Goal: Transaction & Acquisition: Download file/media

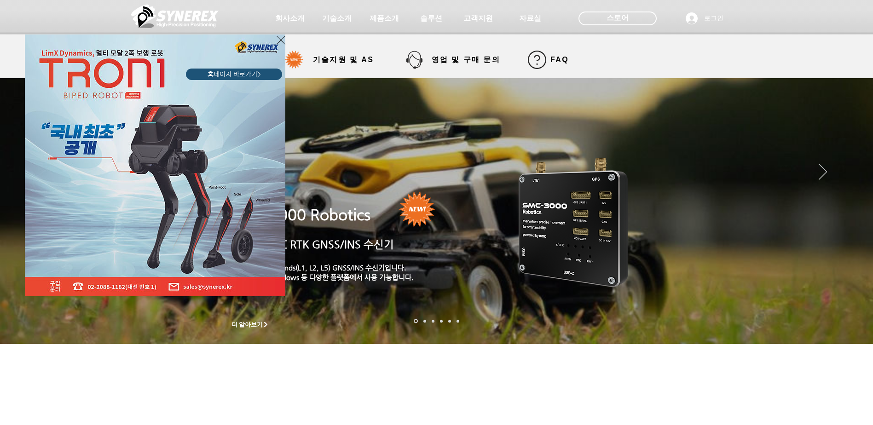
click at [626, 19] on div "LimX Dinamics" at bounding box center [436, 212] width 873 height 425
click at [279, 40] on icon "사이트로 돌아가기" at bounding box center [281, 41] width 9 height 12
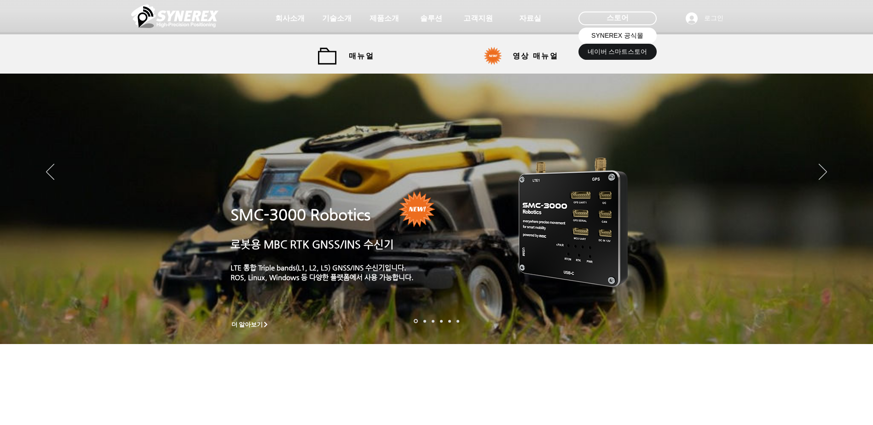
click at [618, 37] on span "SYNEREX 공식몰" at bounding box center [617, 35] width 52 height 9
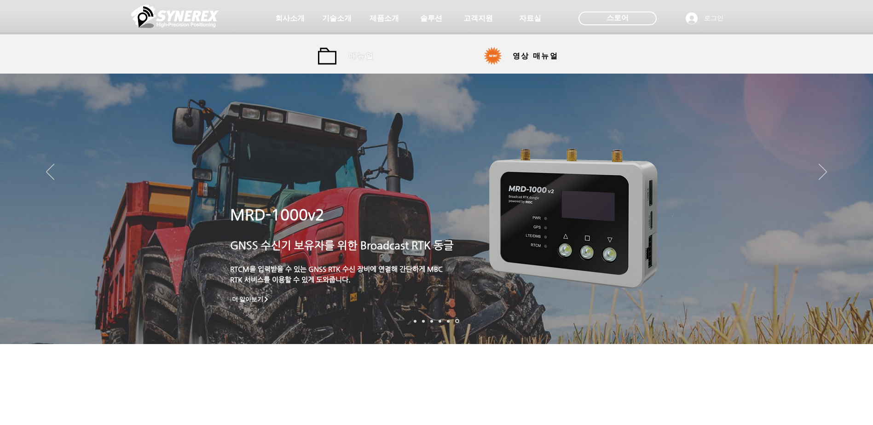
click at [351, 61] on span "매뉴얼" at bounding box center [361, 56] width 41 height 18
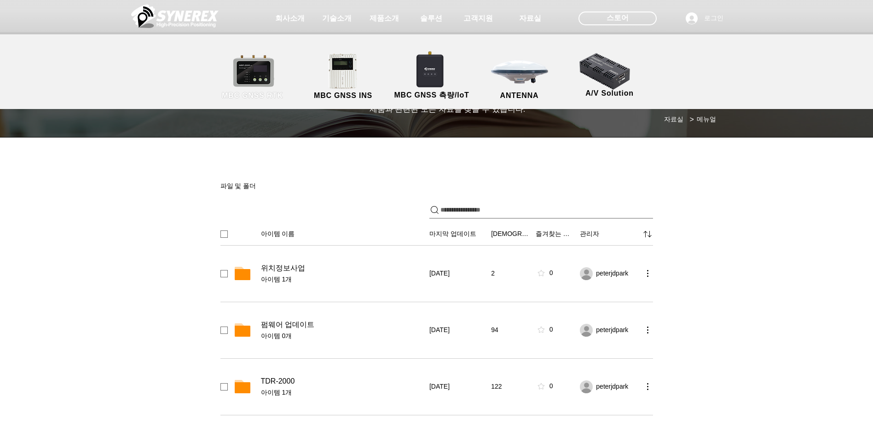
click at [266, 79] on link "MBC GNSS RTK" at bounding box center [252, 77] width 83 height 48
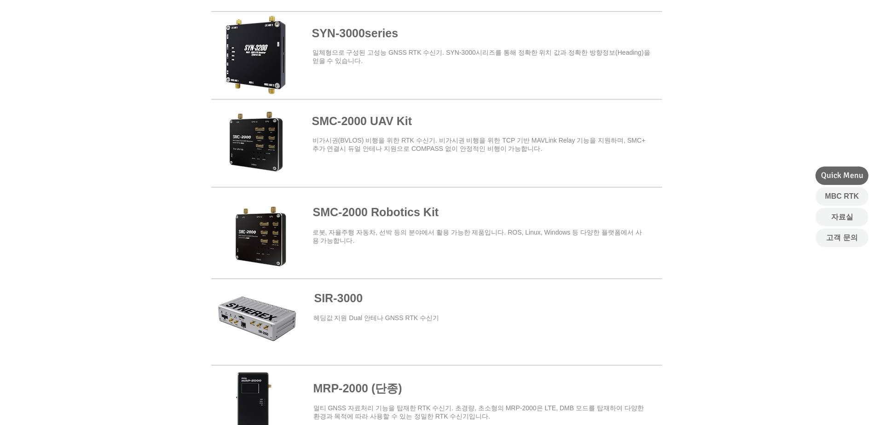
scroll to position [322, 0]
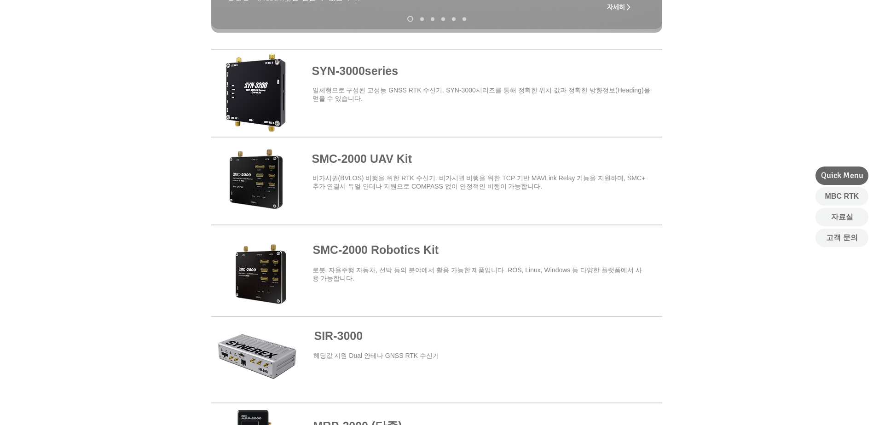
click at [361, 80] on span at bounding box center [436, 91] width 451 height 81
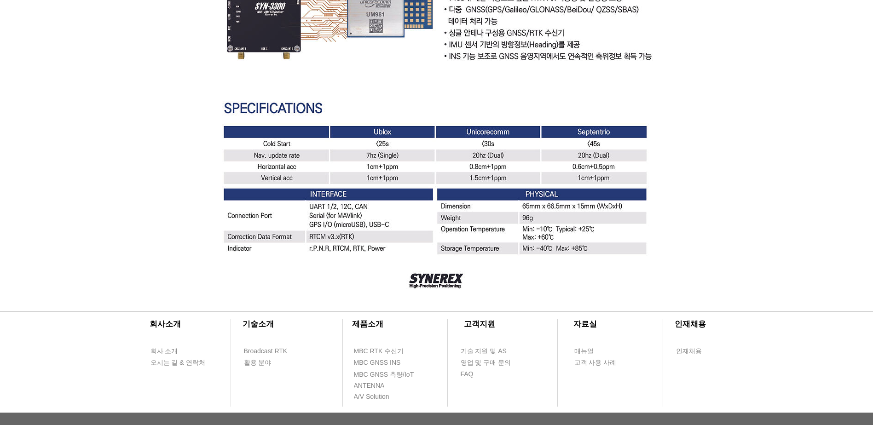
scroll to position [2622, 0]
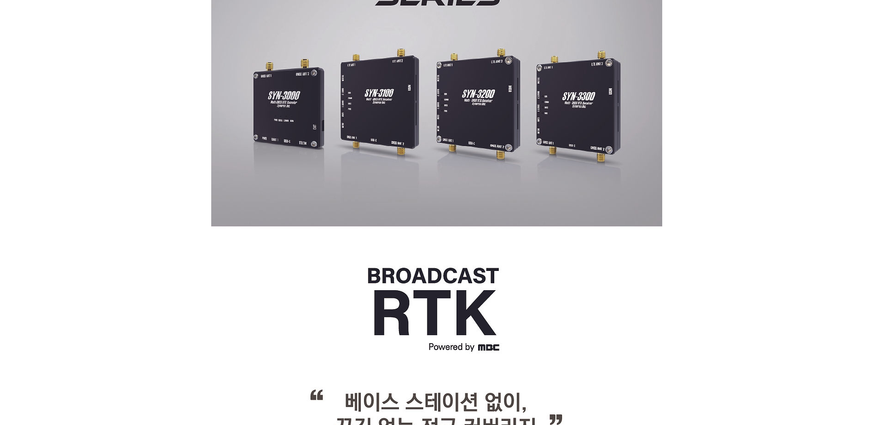
drag, startPoint x: 504, startPoint y: 202, endPoint x: 513, endPoint y: 17, distance: 184.7
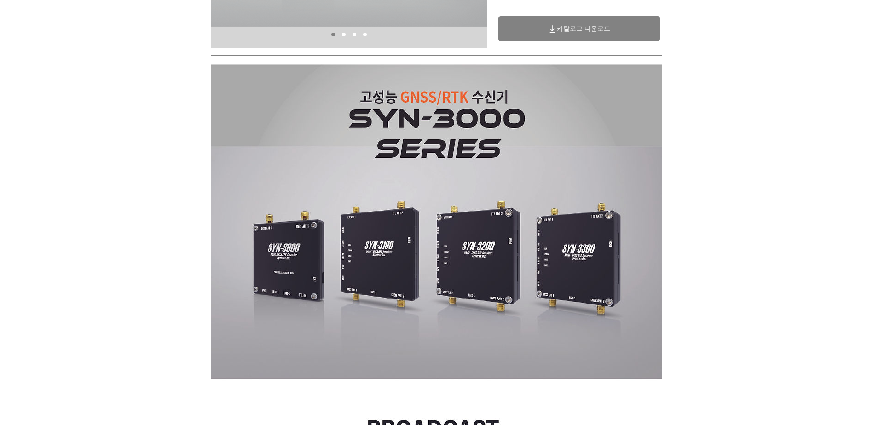
scroll to position [0, 0]
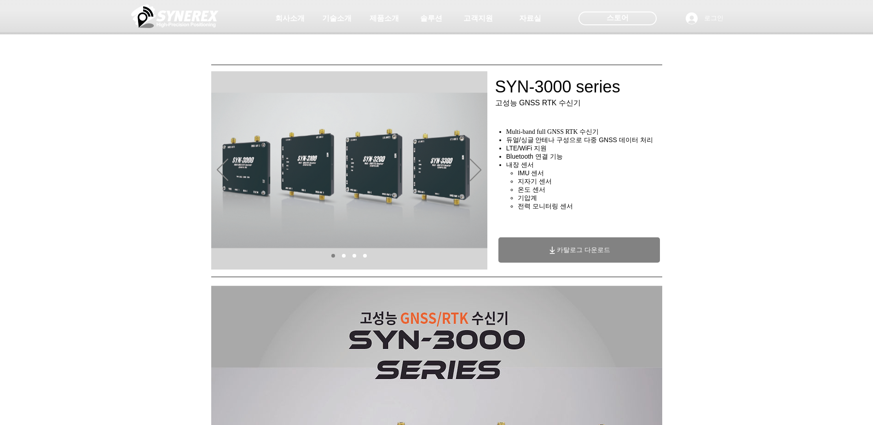
click at [569, 250] on span "카탈로그 다운로드" at bounding box center [583, 250] width 53 height 8
